Goal: Task Accomplishment & Management: Use online tool/utility

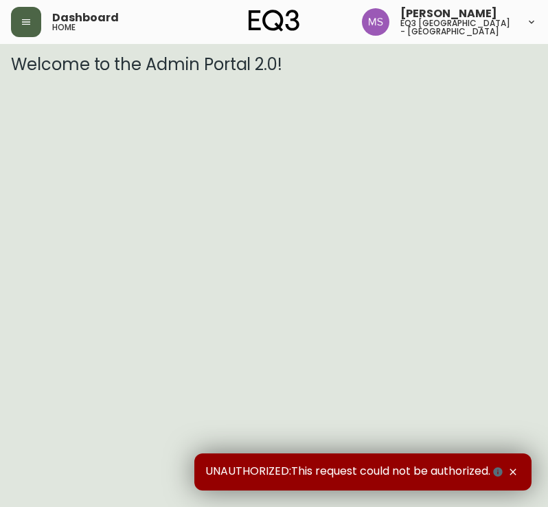
click at [24, 25] on icon "button" at bounding box center [26, 21] width 11 height 11
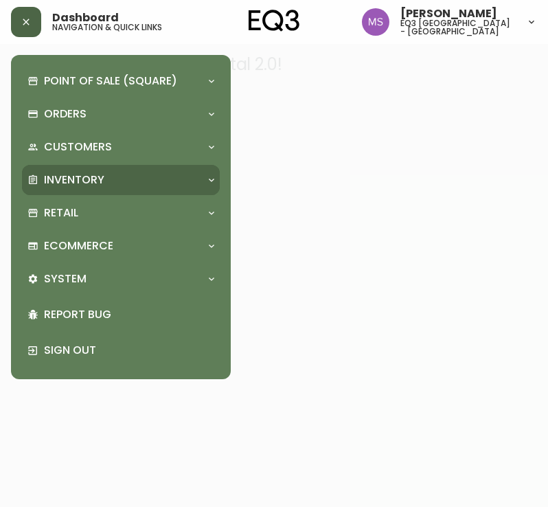
click at [98, 177] on p "Inventory" at bounding box center [74, 179] width 60 height 15
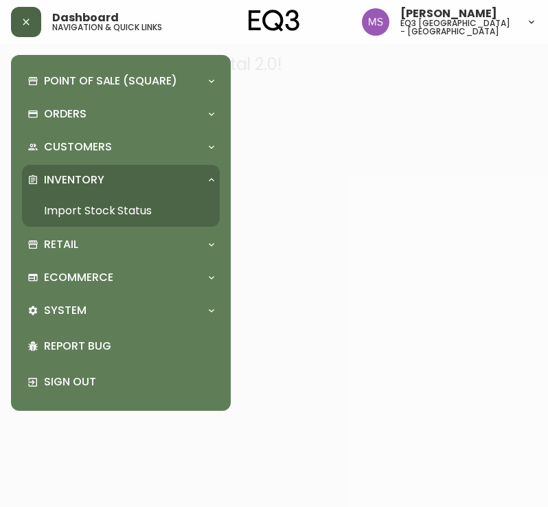
click at [110, 209] on link "Import Stock Status" at bounding box center [121, 211] width 198 height 32
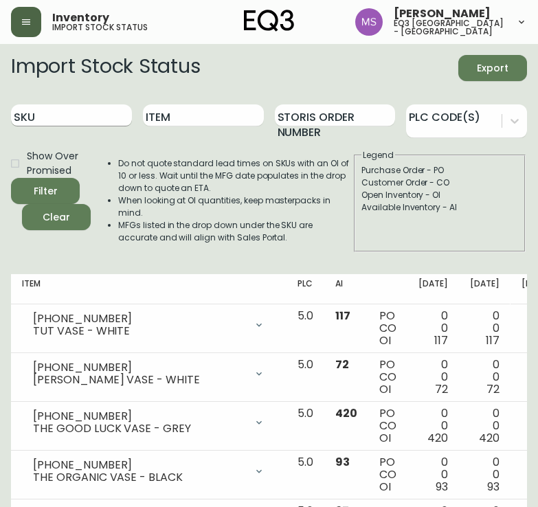
click at [67, 119] on input "SKU" at bounding box center [71, 115] width 121 height 22
paste input "[PHONE_NUMBER]"
type input "[PHONE_NUMBER]"
click at [11, 178] on button "Filter" at bounding box center [45, 191] width 69 height 26
